Goal: Check status: Check status

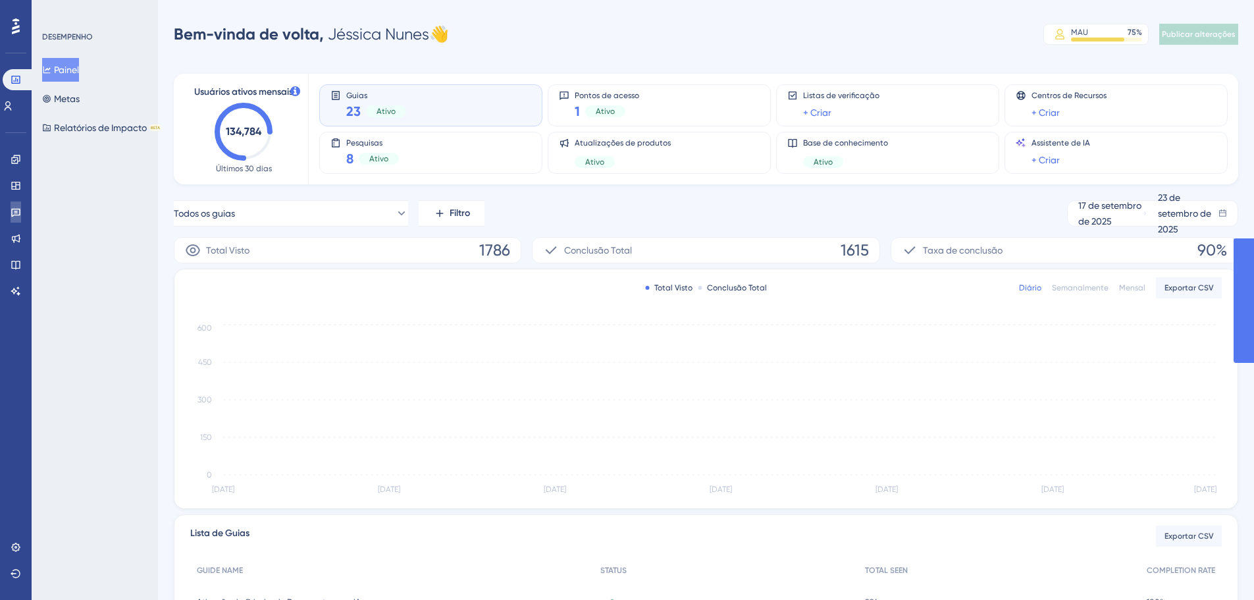
click at [15, 208] on icon at bounding box center [16, 212] width 11 height 11
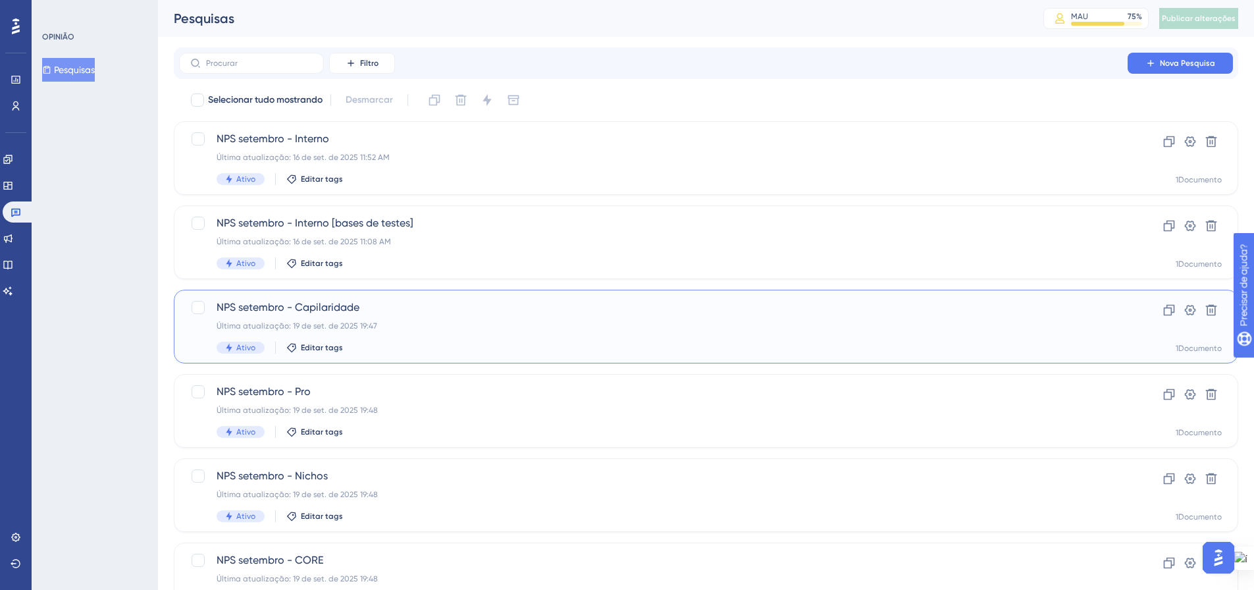
click at [382, 312] on span "NPS setembro - Capilaridade" at bounding box center [654, 308] width 874 height 16
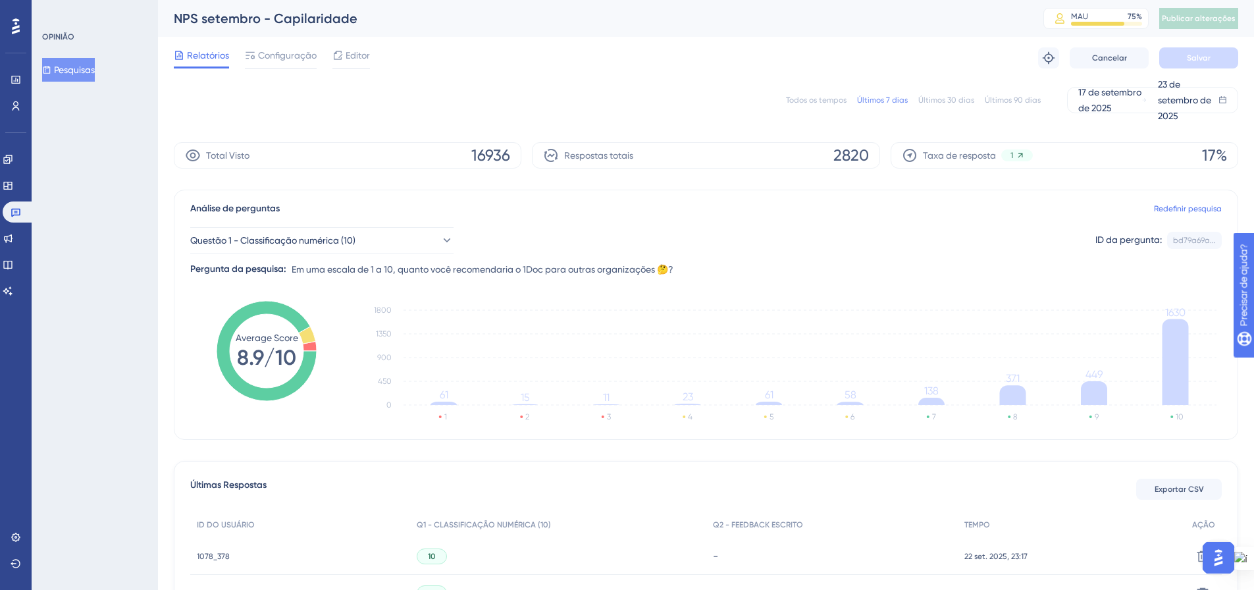
click at [91, 259] on div "OPINIÃO Pesquisas" at bounding box center [95, 295] width 126 height 590
click at [72, 68] on font "Pesquisas" at bounding box center [74, 70] width 41 height 11
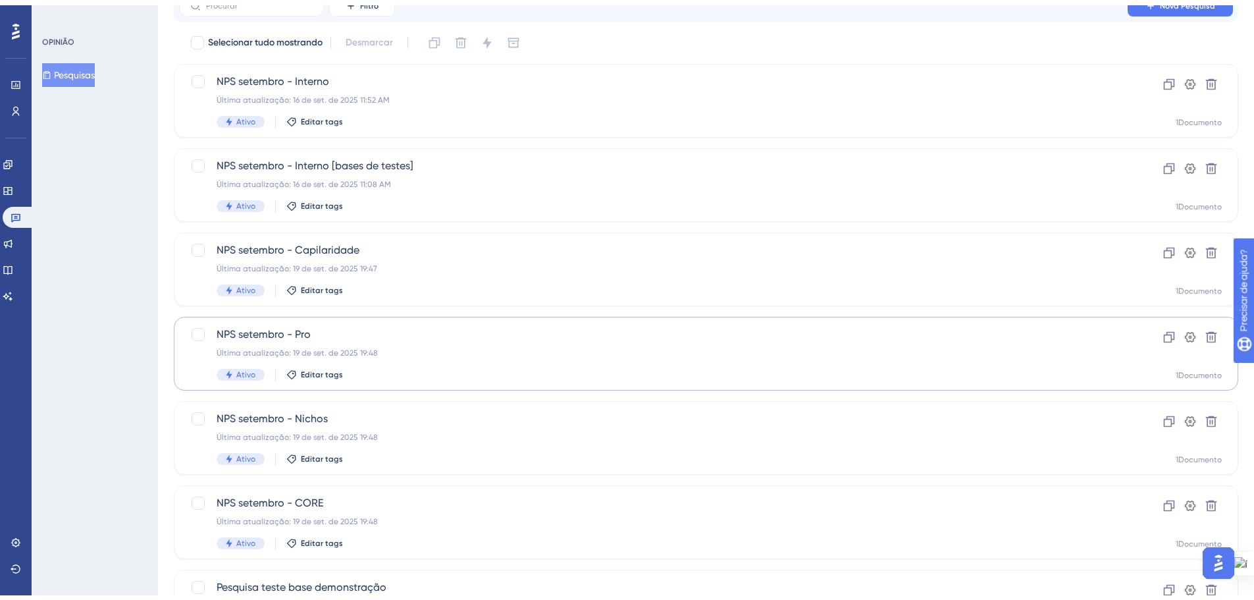
scroll to position [66, 0]
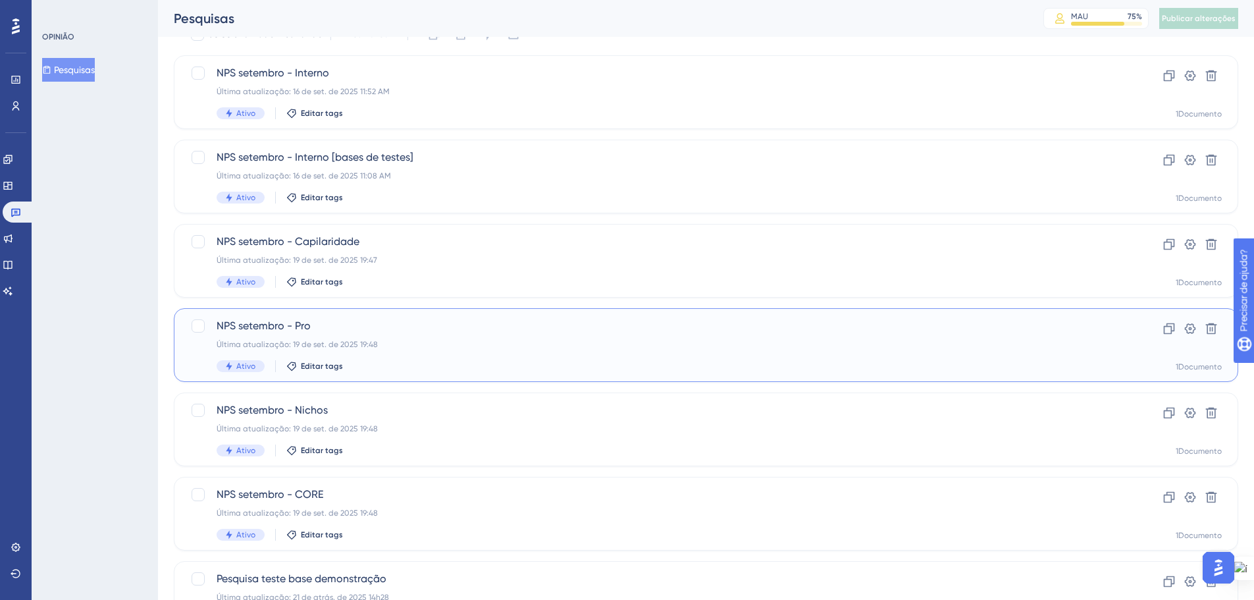
click at [373, 330] on span "NPS setembro - Pro" at bounding box center [654, 326] width 874 height 16
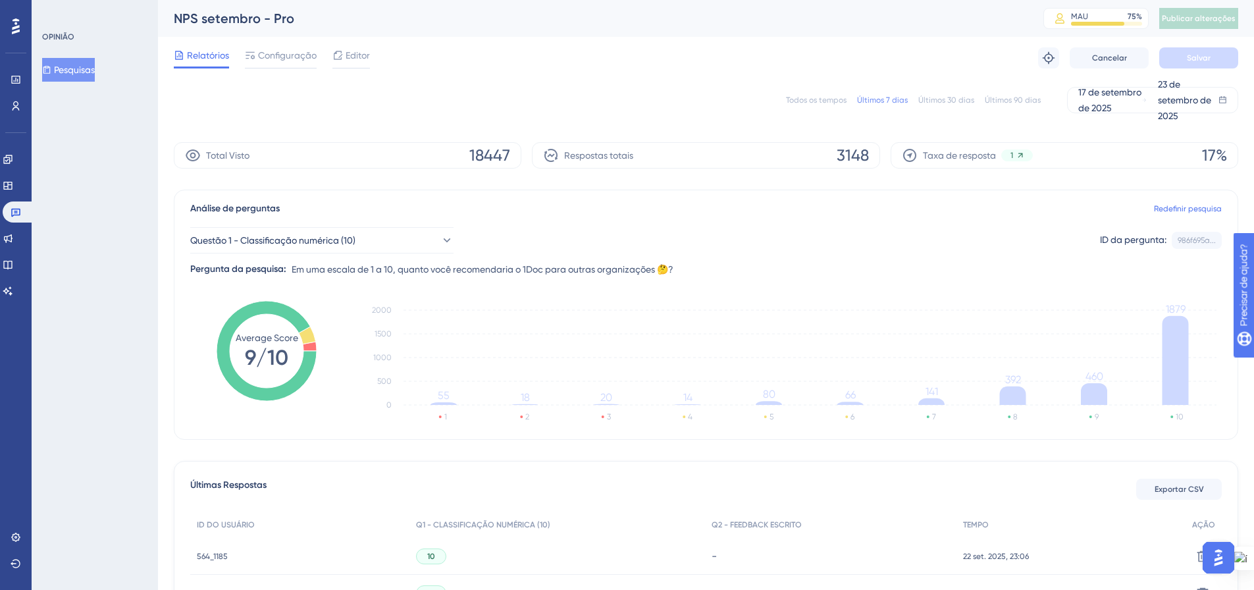
drag, startPoint x: 93, startPoint y: 63, endPoint x: 0, endPoint y: 155, distance: 130.8
click at [92, 63] on font "Pesquisas" at bounding box center [74, 70] width 41 height 16
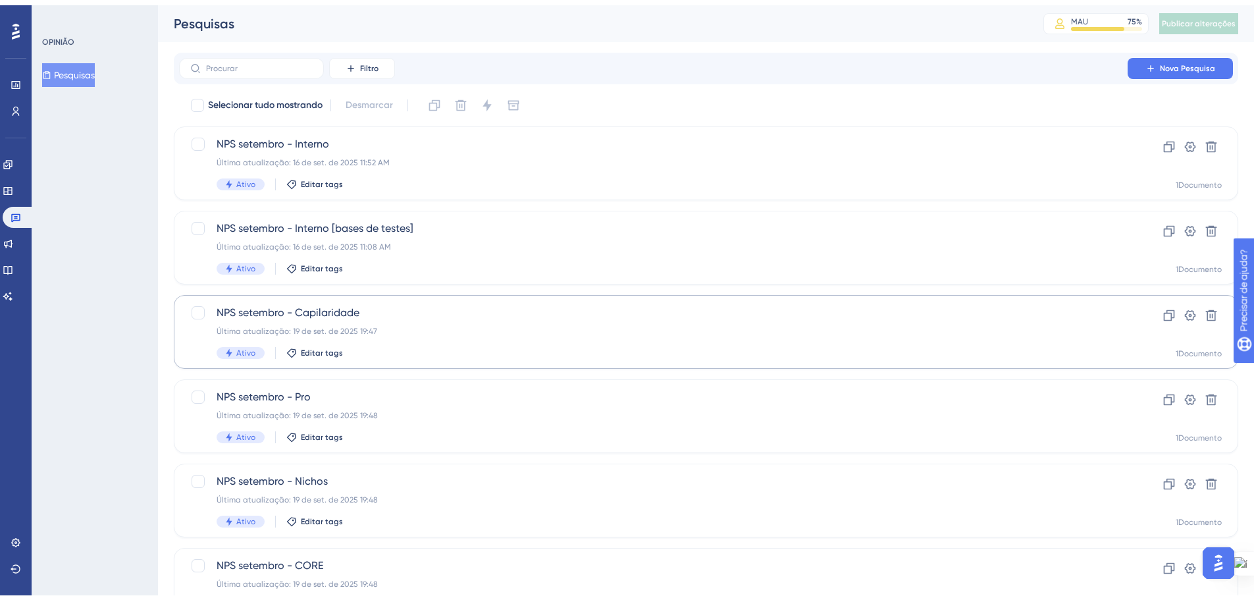
scroll to position [132, 0]
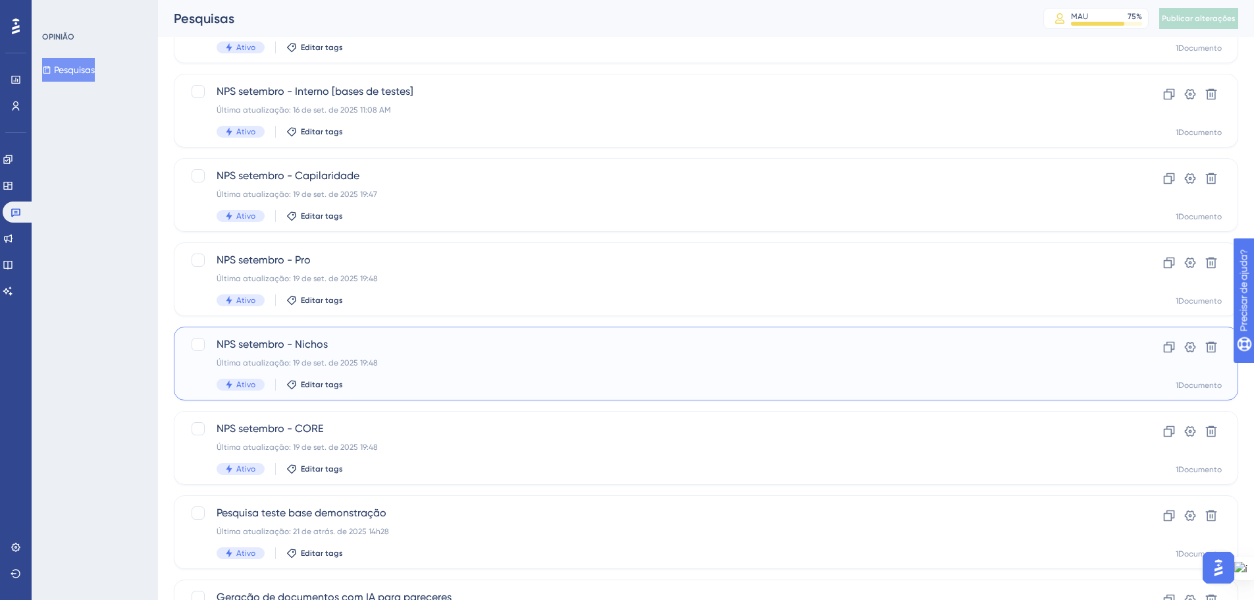
click at [325, 339] on font "NPS setembro - Nichos" at bounding box center [272, 344] width 111 height 13
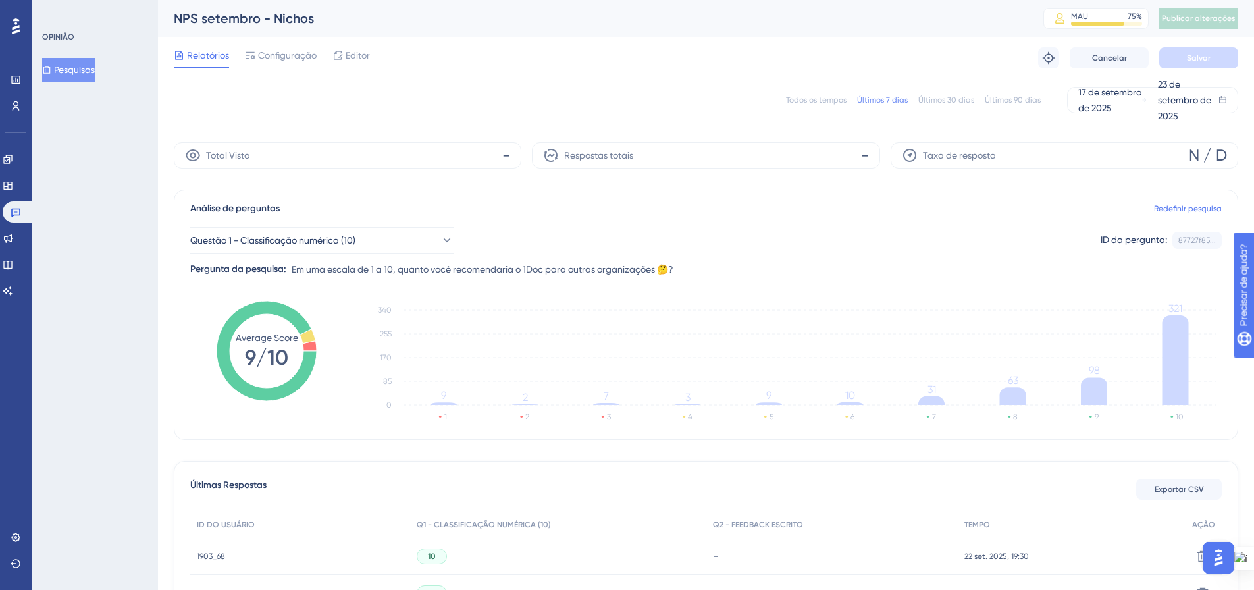
click at [68, 69] on font "Pesquisas" at bounding box center [74, 70] width 41 height 11
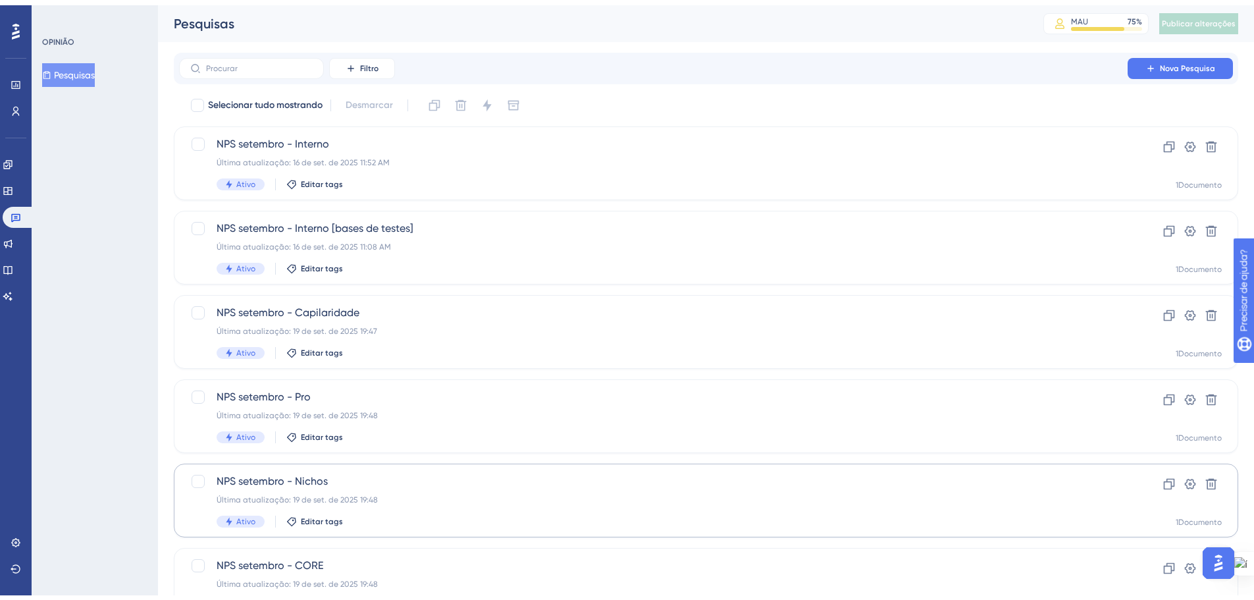
scroll to position [66, 0]
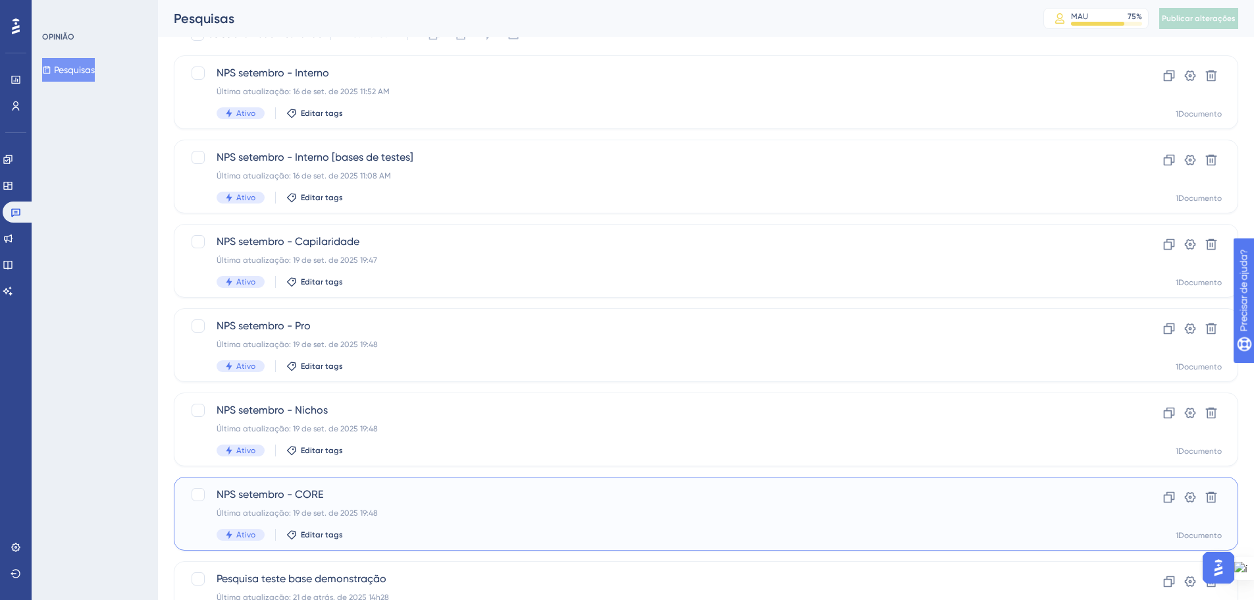
click at [395, 511] on div "Última atualização: 19 de set. de 2025 19:48" at bounding box center [654, 513] width 874 height 11
